Goal: Task Accomplishment & Management: Manage account settings

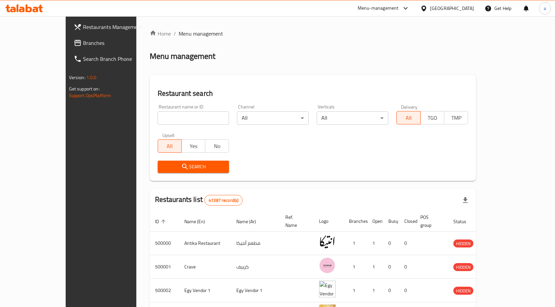
click at [158, 117] on input "search" at bounding box center [194, 118] width 72 height 13
paste input "28523"
type input "28523"
click at [462, 10] on div "Egypt" at bounding box center [452, 8] width 44 height 7
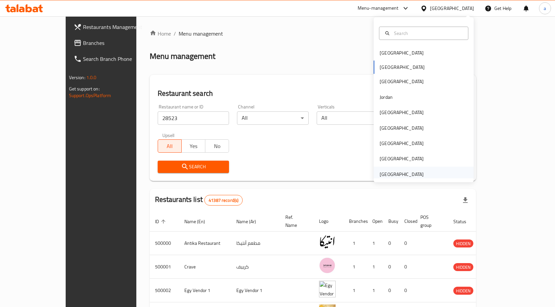
click at [387, 175] on div "[GEOGRAPHIC_DATA]" at bounding box center [401, 174] width 44 height 7
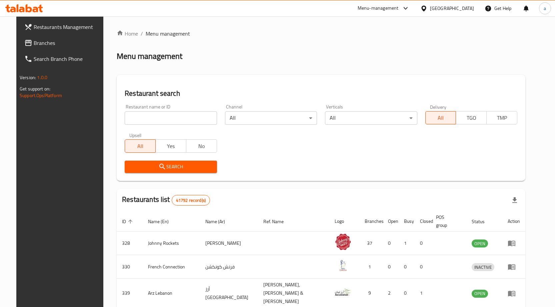
click at [134, 117] on input "search" at bounding box center [171, 118] width 92 height 13
paste input "28523"
type input "28523"
click button "Search" at bounding box center [171, 167] width 92 height 12
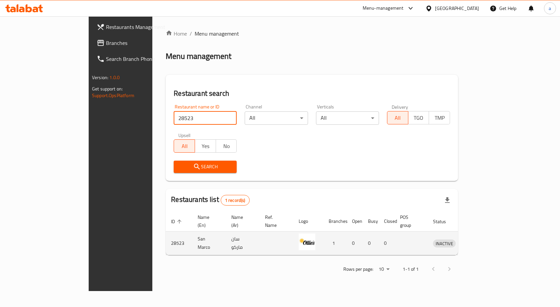
click at [226, 234] on td "سان ماركو" at bounding box center [243, 244] width 34 height 24
click at [192, 232] on td "San Marco" at bounding box center [209, 244] width 34 height 24
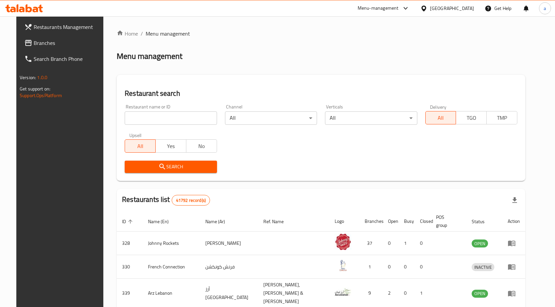
click at [128, 113] on input "search" at bounding box center [171, 118] width 92 height 13
paste input "28523"
type input "28523"
click button "Search" at bounding box center [171, 167] width 92 height 12
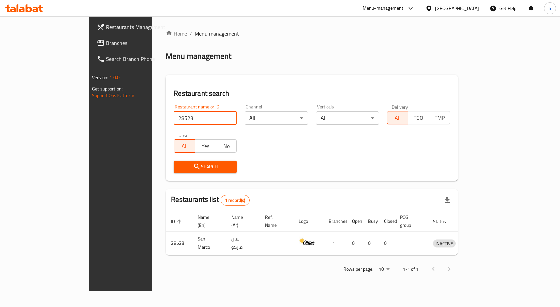
click at [106, 25] on span "Restaurants Management" at bounding box center [141, 27] width 71 height 8
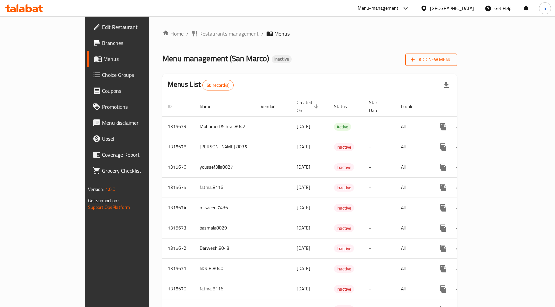
click at [451, 59] on span "Add New Menu" at bounding box center [430, 60] width 41 height 8
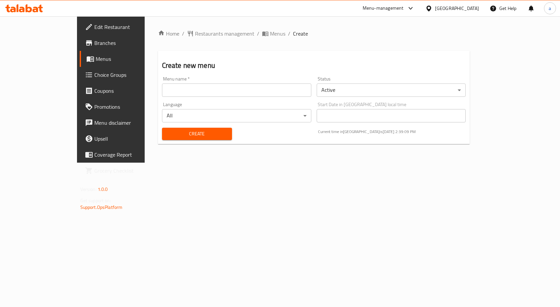
click at [212, 84] on input "text" at bounding box center [236, 90] width 149 height 13
type input "AHMED HEFZY"
click at [173, 110] on body "​ Menu-management United Arab Emirates Get Help a Edit Restaurant Branches Menu…" at bounding box center [280, 161] width 560 height 291
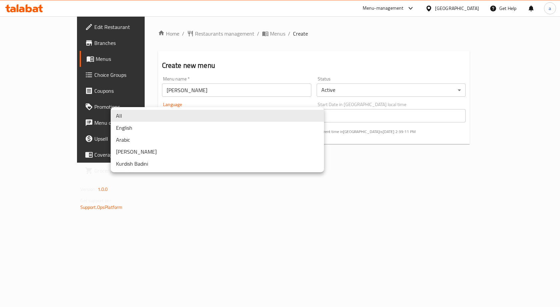
click at [169, 114] on li "All" at bounding box center [217, 116] width 213 height 12
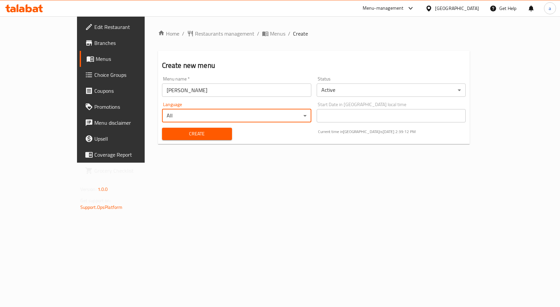
click at [190, 135] on span "Create" at bounding box center [196, 134] width 59 height 8
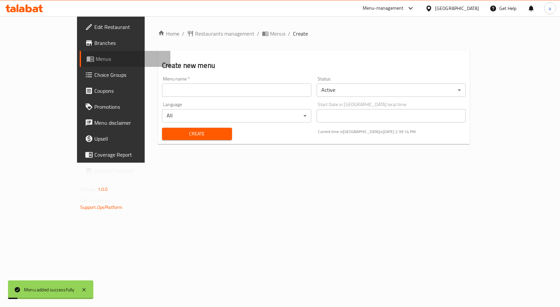
click at [96, 58] on span "Menus" at bounding box center [131, 59] width 70 height 8
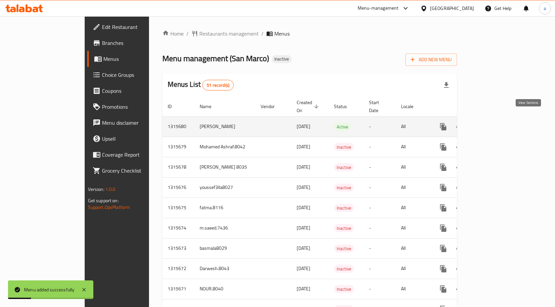
click at [495, 123] on icon "enhanced table" at bounding box center [491, 127] width 8 height 8
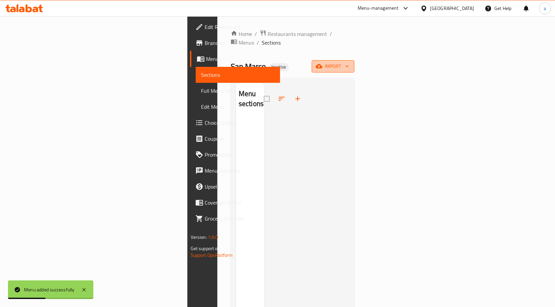
click at [349, 62] on span "import" at bounding box center [333, 66] width 32 height 8
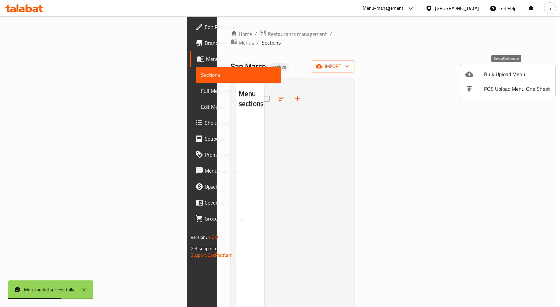
click at [509, 71] on span "Bulk Upload Menu" at bounding box center [517, 74] width 66 height 8
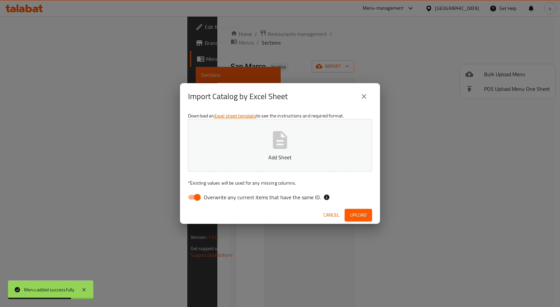
click at [194, 193] on input "Overwrite any current items that have the same ID." at bounding box center [197, 197] width 38 height 13
checkbox input "false"
click at [357, 217] on span "Upload" at bounding box center [358, 215] width 17 height 8
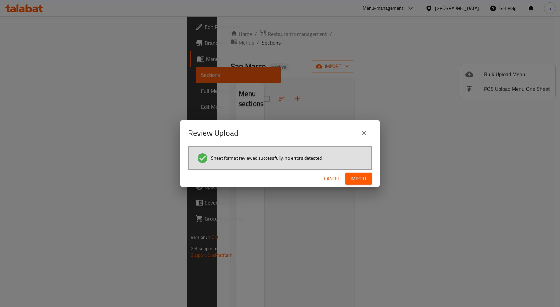
click at [357, 177] on span "Import" at bounding box center [358, 179] width 16 height 8
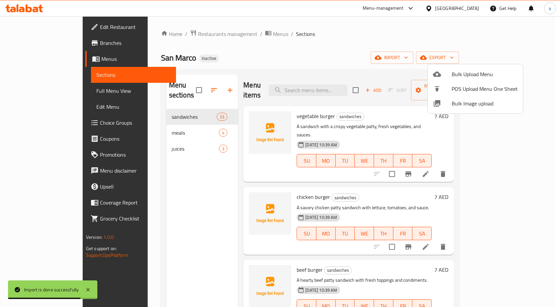
click at [36, 93] on div at bounding box center [280, 153] width 560 height 307
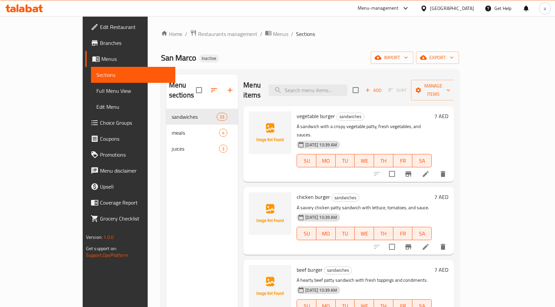
click at [96, 93] on span "Full Menu View" at bounding box center [133, 91] width 74 height 8
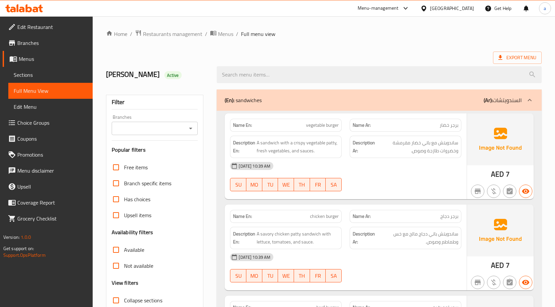
scroll to position [167, 0]
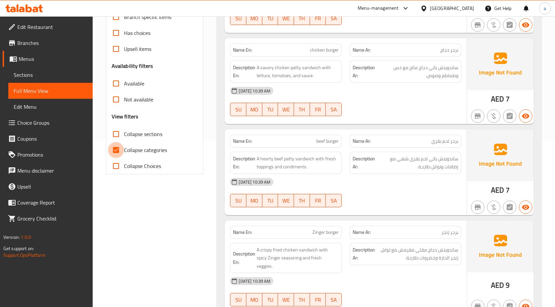
click at [116, 155] on input "Collapse categories" at bounding box center [116, 150] width 16 height 16
checkbox input "false"
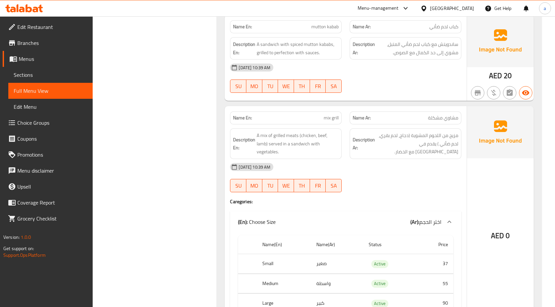
scroll to position [1532, 0]
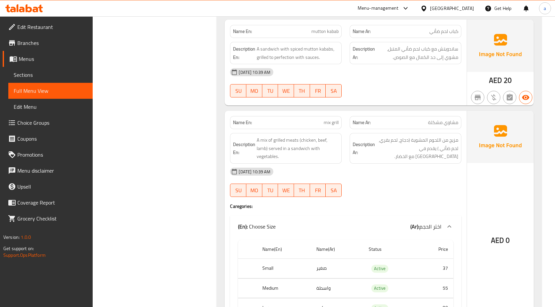
click at [326, 119] on span "mix grill" at bounding box center [330, 122] width 15 height 7
copy span "mix grill"
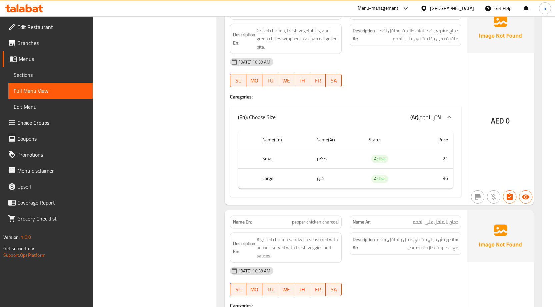
scroll to position [1493, 0]
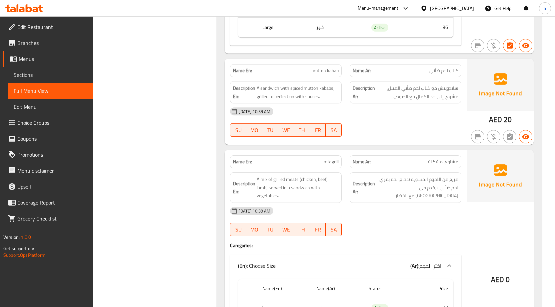
click at [27, 61] on span "Menus" at bounding box center [53, 59] width 69 height 8
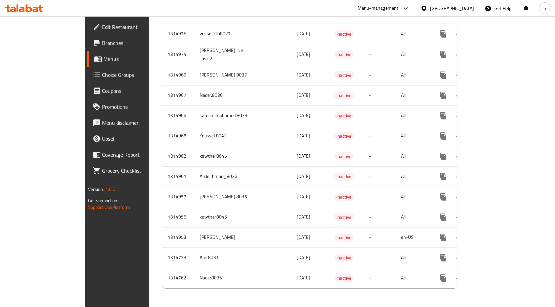
scroll to position [861, 0]
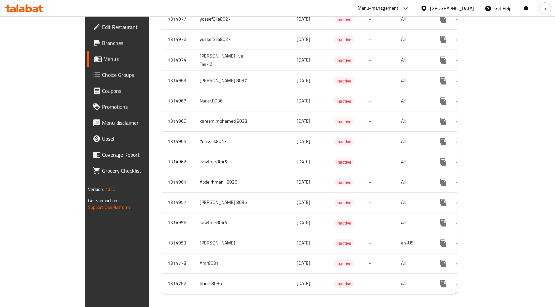
click at [102, 75] on span "Choice Groups" at bounding box center [137, 75] width 70 height 8
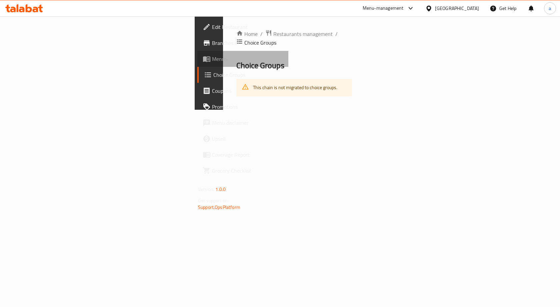
click at [197, 64] on link "Menus" at bounding box center [242, 59] width 91 height 16
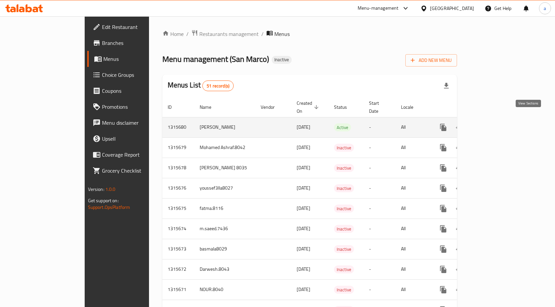
click at [495, 124] on icon "enhanced table" at bounding box center [491, 128] width 8 height 8
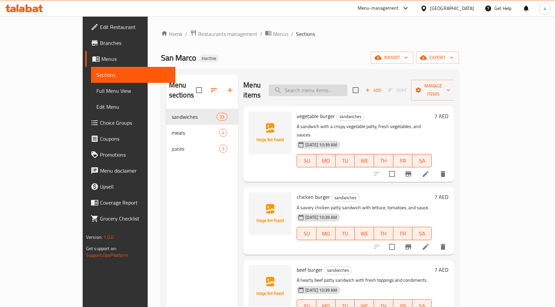
click at [345, 85] on input "search" at bounding box center [307, 91] width 79 height 12
paste input "mix grill"
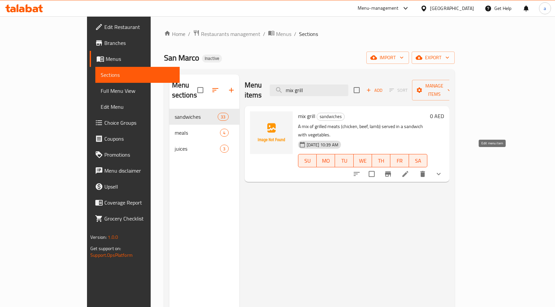
type input "mix grill"
click at [408, 171] on icon at bounding box center [405, 174] width 6 height 6
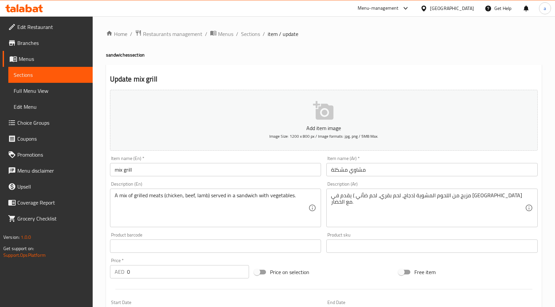
click at [33, 87] on span "Full Menu View" at bounding box center [51, 91] width 74 height 8
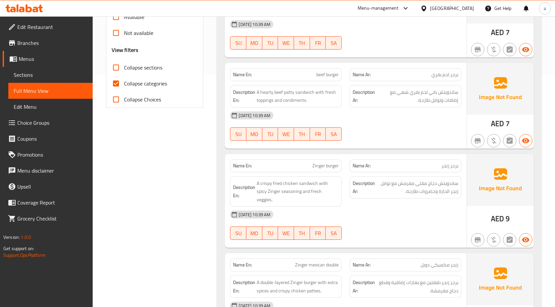
scroll to position [67, 0]
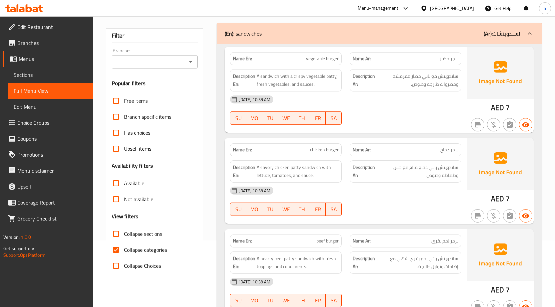
click at [112, 252] on input "Collapse categories" at bounding box center [116, 250] width 16 height 16
checkbox input "false"
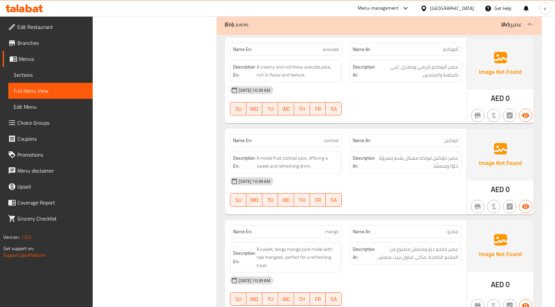
scroll to position [4454, 0]
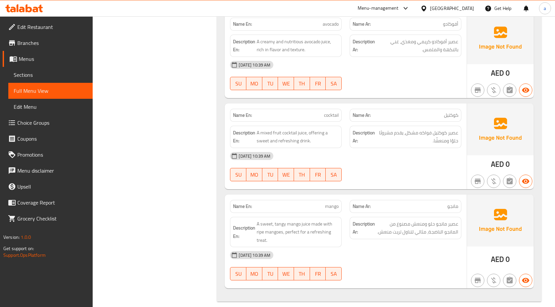
click at [31, 60] on span "Menus" at bounding box center [53, 59] width 69 height 8
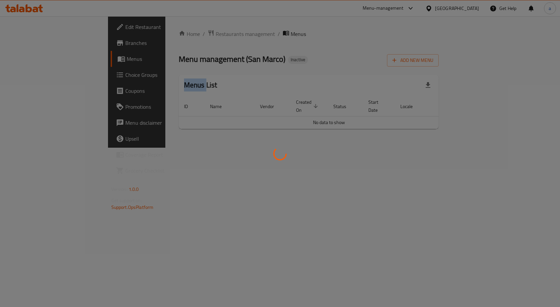
click at [31, 60] on div at bounding box center [280, 153] width 560 height 307
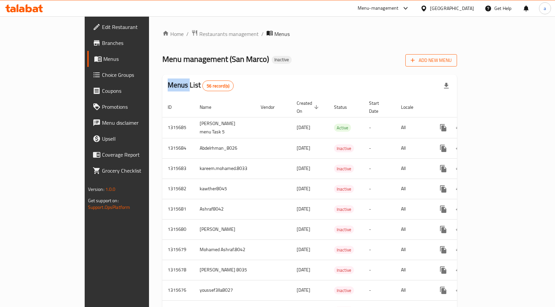
click at [451, 64] on span "Add New Menu" at bounding box center [430, 60] width 41 height 8
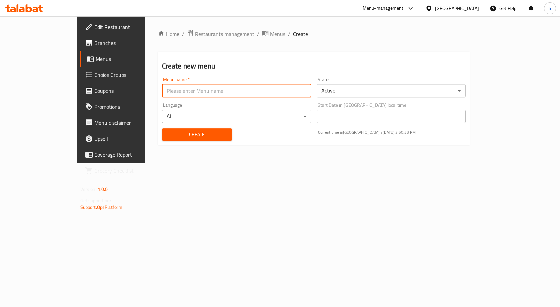
click at [199, 94] on input "text" at bounding box center [236, 90] width 149 height 13
type input "AHMED HEFZY 8047"
click at [162, 129] on button "Create" at bounding box center [197, 135] width 70 height 12
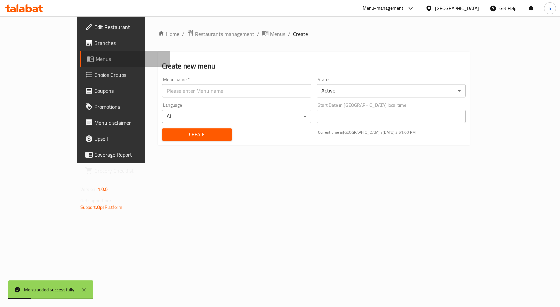
click at [80, 64] on link "Menus" at bounding box center [125, 59] width 91 height 16
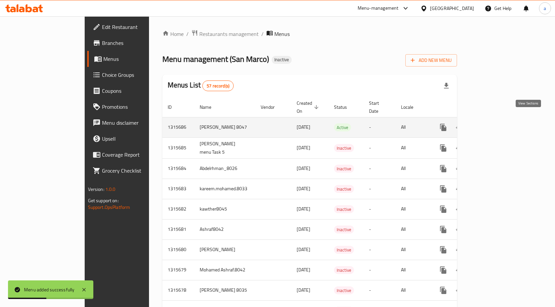
click at [495, 124] on icon "enhanced table" at bounding box center [491, 128] width 8 height 8
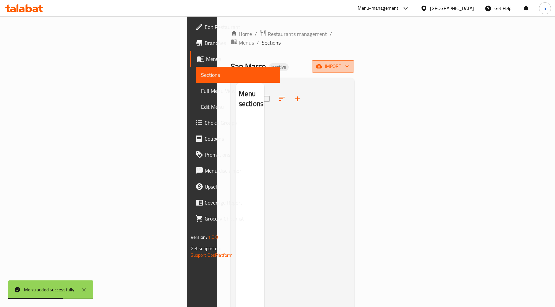
click at [322, 64] on icon "button" at bounding box center [318, 66] width 7 height 4
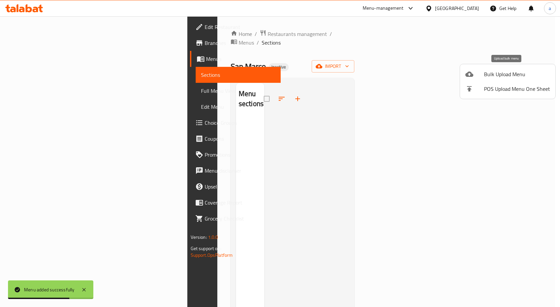
click at [484, 75] on span "Bulk Upload Menu" at bounding box center [517, 74] width 66 height 8
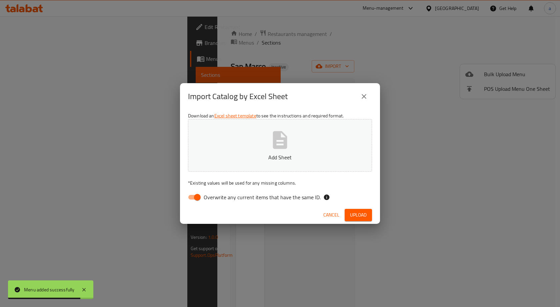
click at [197, 202] on input "Overwrite any current items that have the same ID." at bounding box center [197, 197] width 38 height 13
checkbox input "false"
click at [361, 215] on span "Upload" at bounding box center [358, 215] width 17 height 8
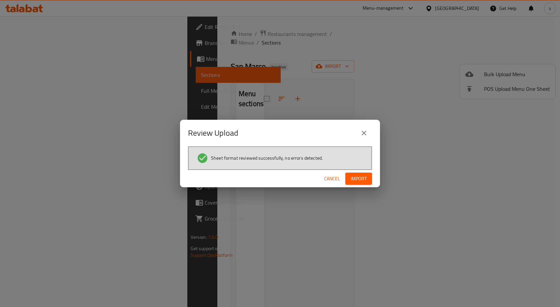
click at [364, 183] on span "Import" at bounding box center [358, 179] width 16 height 8
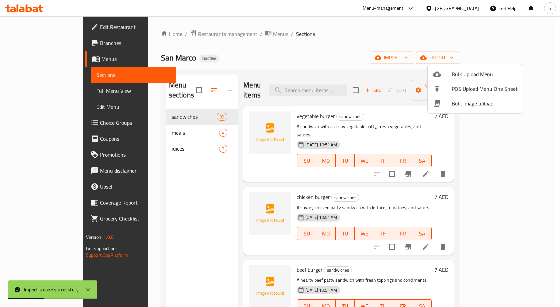
click at [381, 41] on div at bounding box center [280, 153] width 560 height 307
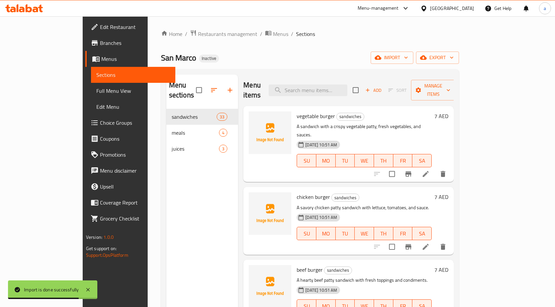
click at [96, 92] on span "Full Menu View" at bounding box center [133, 91] width 74 height 8
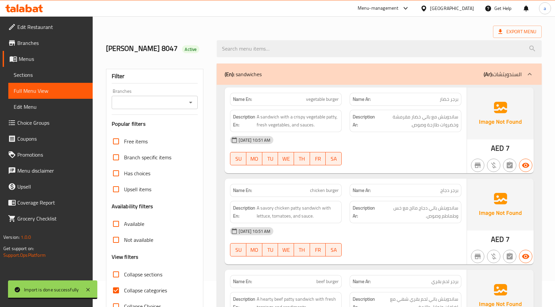
scroll to position [67, 0]
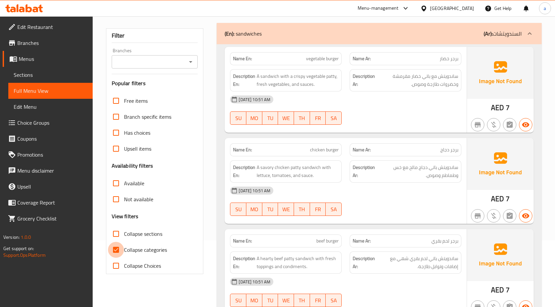
click at [119, 247] on input "Collapse categories" at bounding box center [116, 250] width 16 height 16
checkbox input "false"
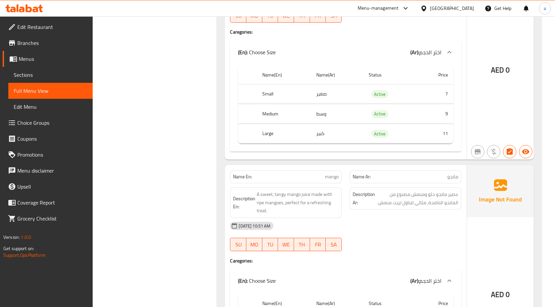
scroll to position [4842, 0]
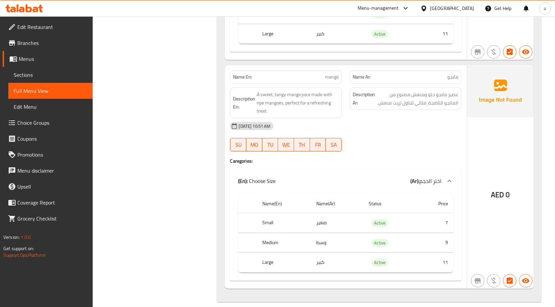
click at [34, 62] on span "Menus" at bounding box center [53, 59] width 69 height 8
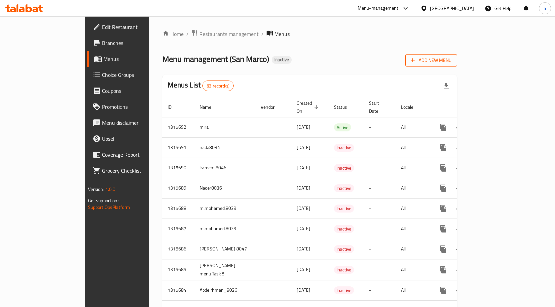
click at [451, 58] on span "Add New Menu" at bounding box center [430, 60] width 41 height 8
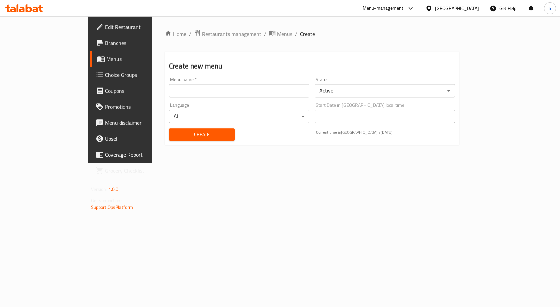
click at [299, 88] on input "text" at bounding box center [239, 90] width 140 height 13
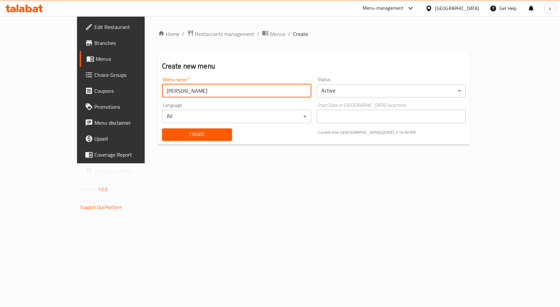
click at [168, 142] on div "Create" at bounding box center [197, 135] width 78 height 20
click at [168, 88] on input "AHMED HEFZY" at bounding box center [236, 90] width 149 height 13
click at [162, 90] on input "AHMED HEFZY 8047" at bounding box center [236, 90] width 149 height 13
type input "AHMED HEFZYyyy 8047"
click at [177, 133] on span "Create" at bounding box center [196, 135] width 59 height 8
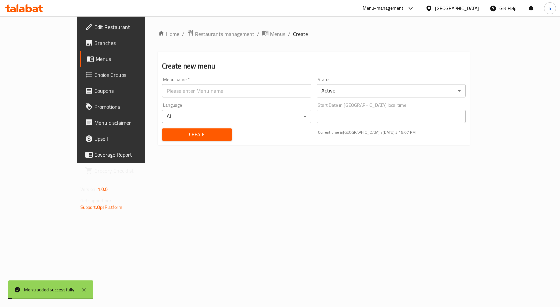
click at [96, 57] on span "Menus" at bounding box center [131, 59] width 70 height 8
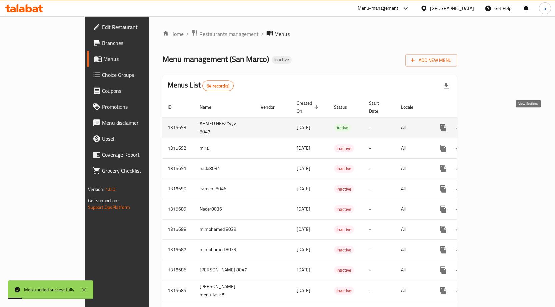
click at [495, 124] on icon "enhanced table" at bounding box center [491, 128] width 8 height 8
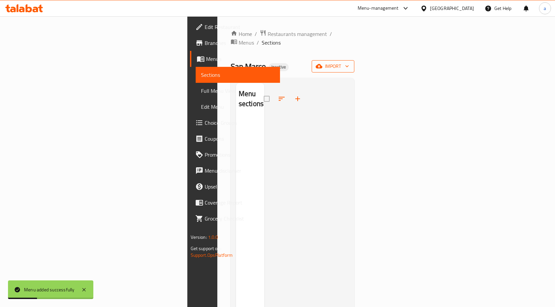
click at [349, 62] on span "import" at bounding box center [333, 66] width 32 height 8
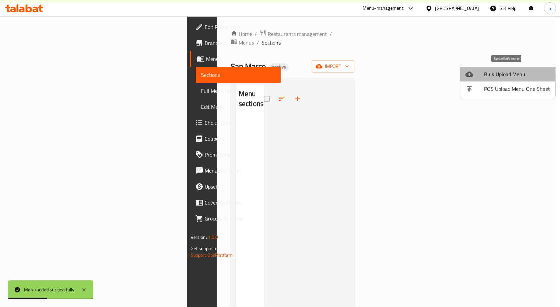
click at [506, 73] on span "Bulk Upload Menu" at bounding box center [517, 74] width 66 height 8
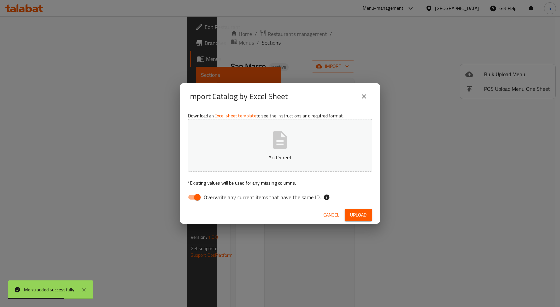
click at [198, 199] on input "Overwrite any current items that have the same ID." at bounding box center [197, 197] width 38 height 13
checkbox input "false"
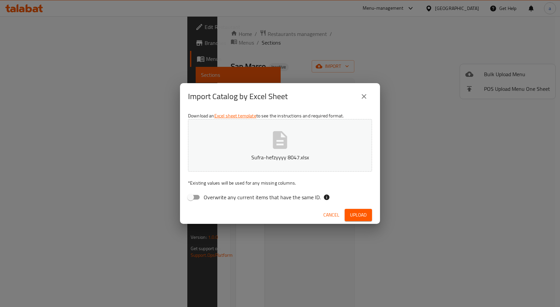
click at [362, 214] on span "Upload" at bounding box center [358, 215] width 17 height 8
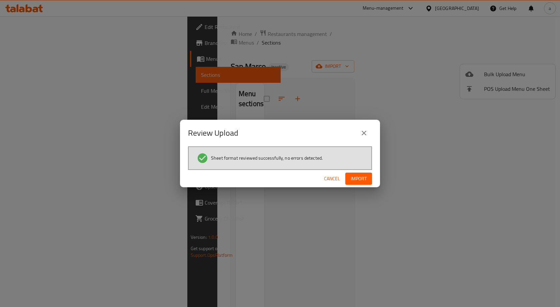
click at [362, 174] on button "Import" at bounding box center [358, 179] width 27 height 12
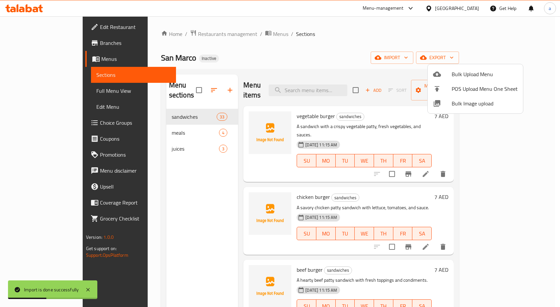
click at [49, 91] on div at bounding box center [280, 153] width 560 height 307
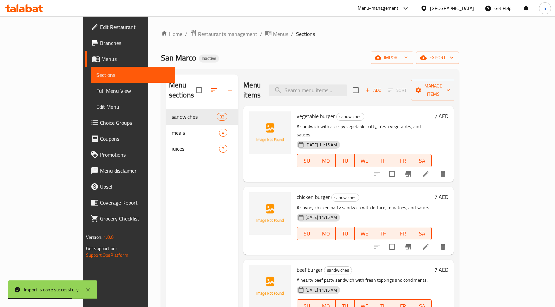
click at [96, 90] on span "Full Menu View" at bounding box center [133, 91] width 74 height 8
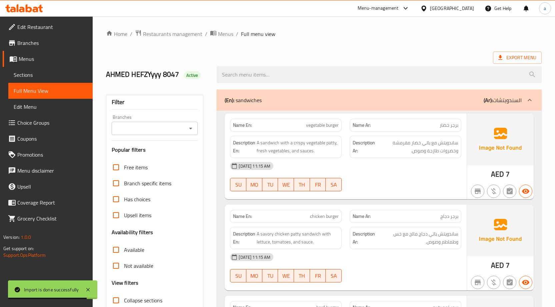
scroll to position [100, 0]
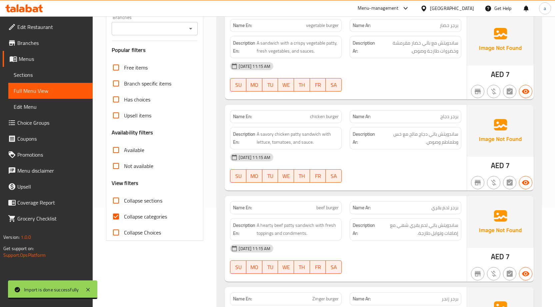
click at [116, 218] on input "Collapse categories" at bounding box center [116, 217] width 16 height 16
checkbox input "false"
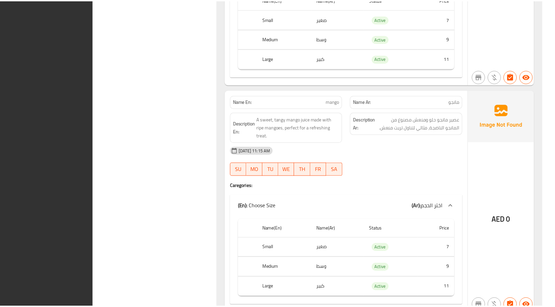
scroll to position [4834, 0]
